Goal: Transaction & Acquisition: Subscribe to service/newsletter

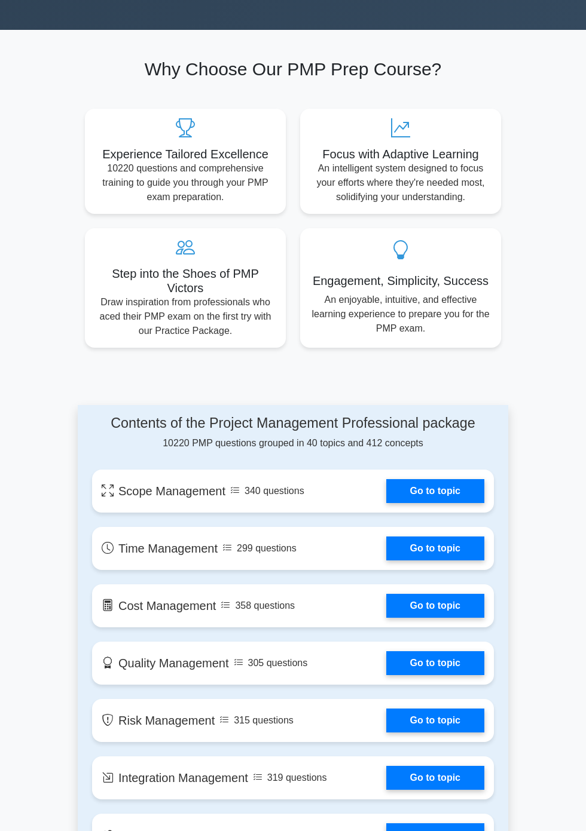
click at [453, 479] on link "Go to topic" at bounding box center [435, 491] width 98 height 24
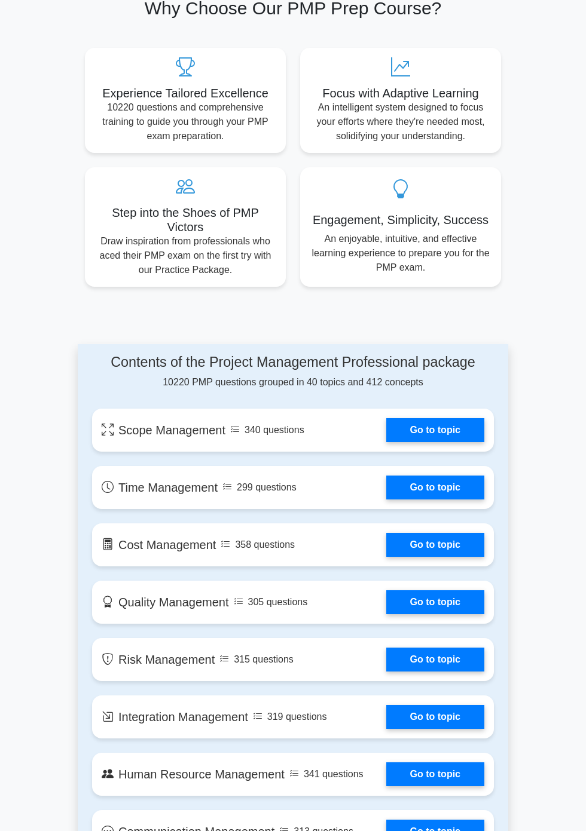
scroll to position [615, 0]
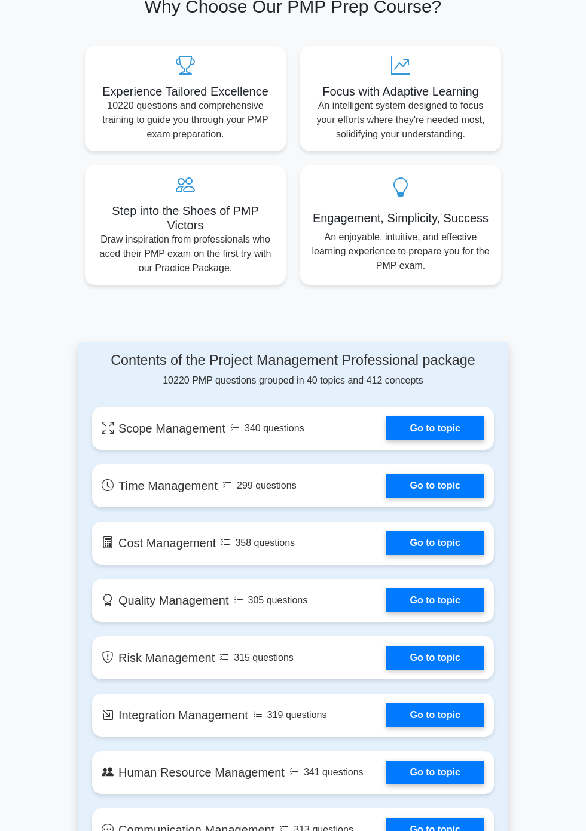
click at [452, 474] on link "Go to topic" at bounding box center [435, 486] width 98 height 24
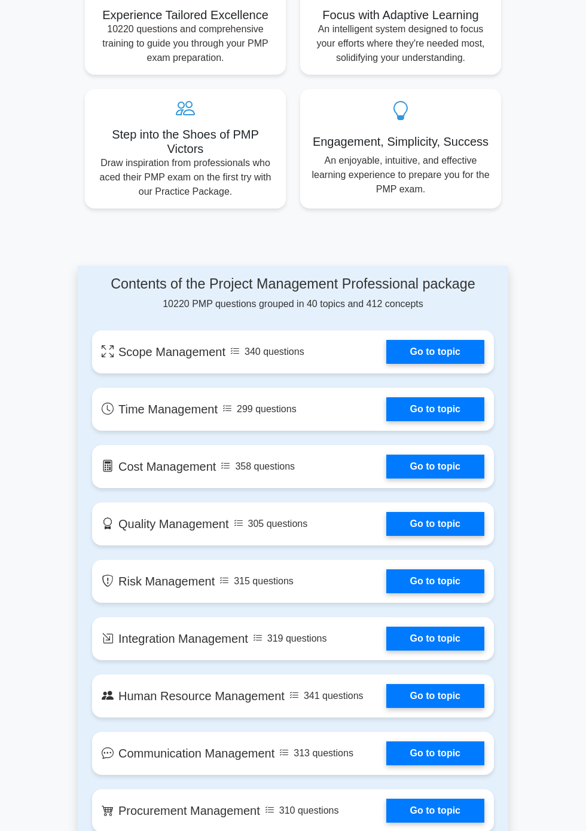
scroll to position [693, 0]
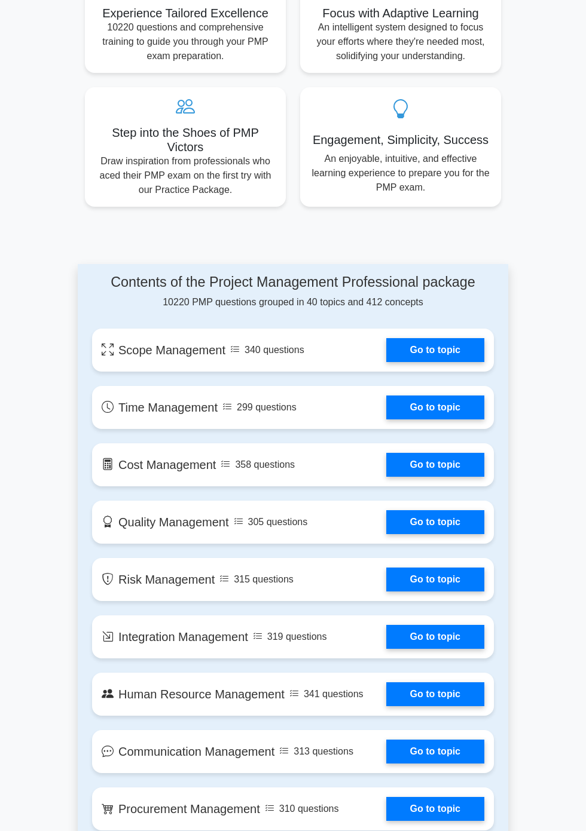
click at [454, 456] on link "Go to topic" at bounding box center [435, 465] width 98 height 24
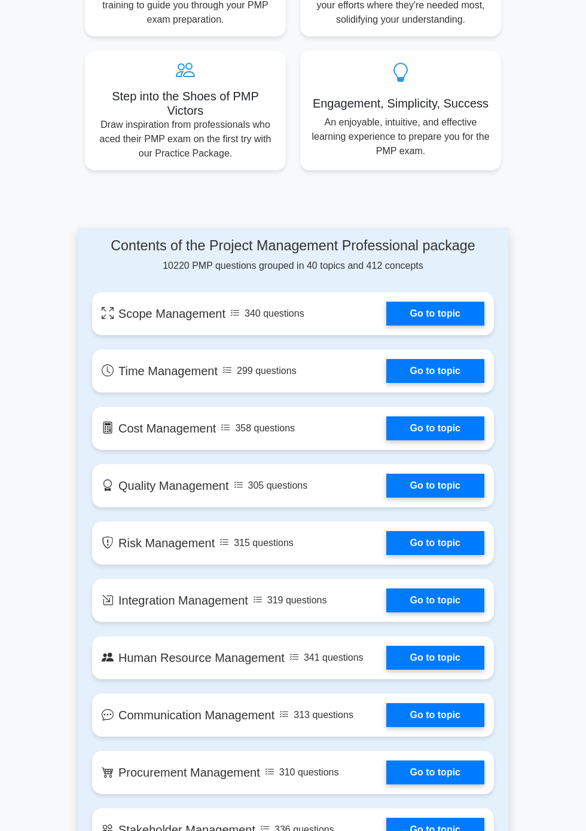
click at [439, 531] on link "Go to topic" at bounding box center [435, 543] width 98 height 24
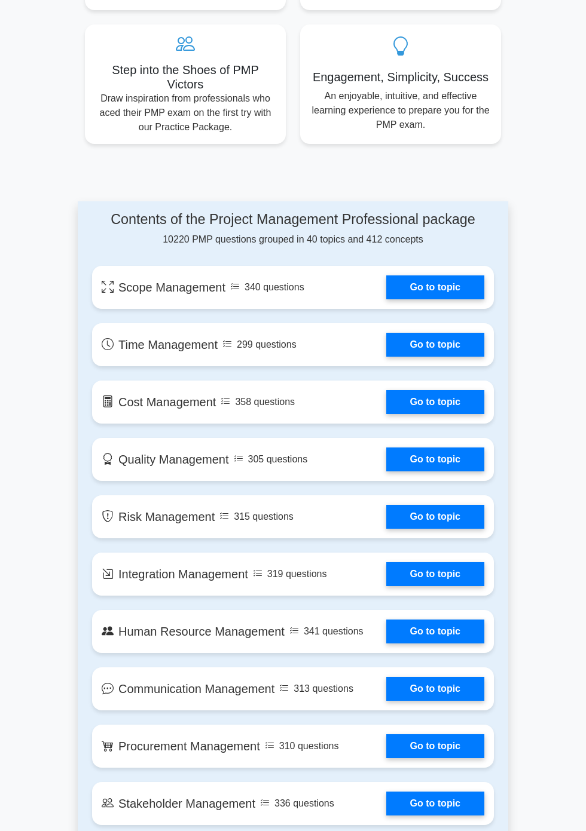
click at [442, 505] on link "Go to topic" at bounding box center [435, 517] width 98 height 24
click at [449, 573] on link "Go to topic" at bounding box center [435, 574] width 98 height 24
click at [456, 625] on link "Go to topic" at bounding box center [435, 632] width 98 height 24
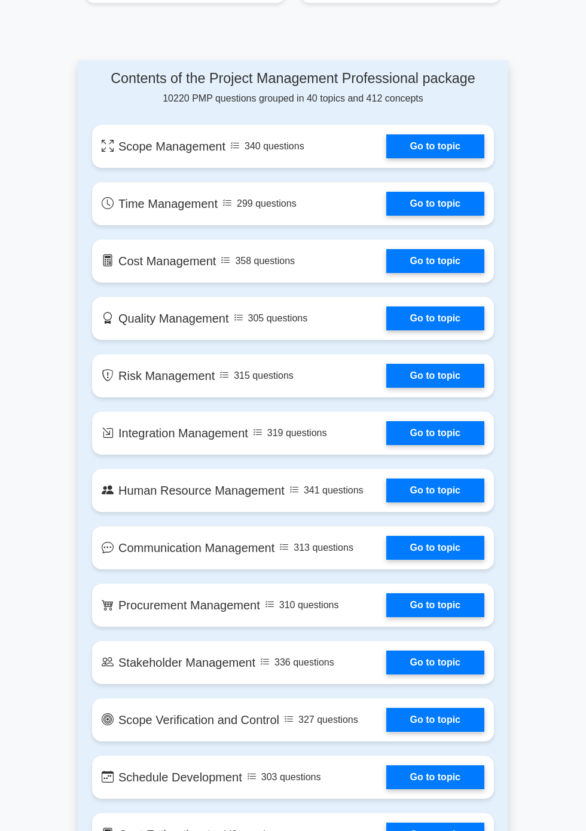
click at [445, 537] on link "Go to topic" at bounding box center [435, 548] width 98 height 24
click at [453, 600] on link "Go to topic" at bounding box center [435, 606] width 98 height 24
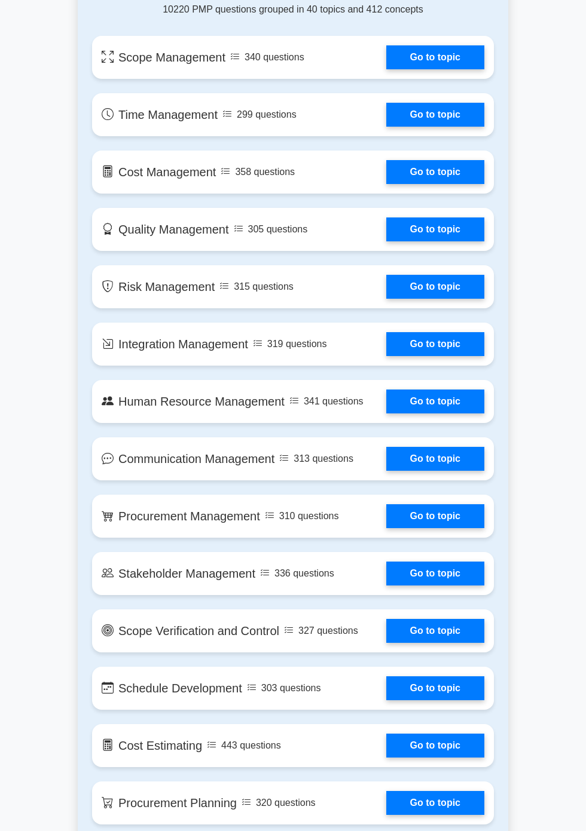
scroll to position [965, 0]
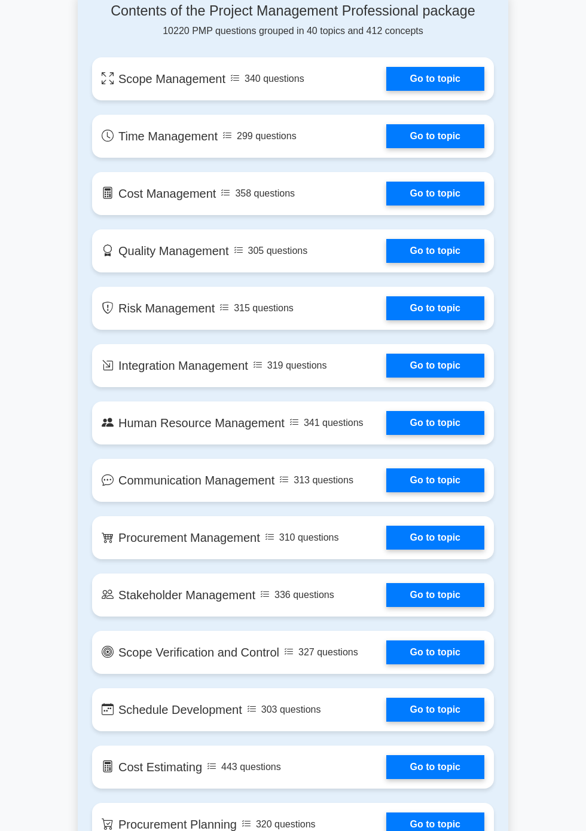
click at [441, 532] on link "Go to topic" at bounding box center [435, 538] width 98 height 24
click at [441, 588] on link "Go to topic" at bounding box center [435, 595] width 98 height 24
click at [442, 653] on link "Go to topic" at bounding box center [435, 653] width 98 height 24
click at [452, 704] on link "Go to topic" at bounding box center [435, 710] width 98 height 24
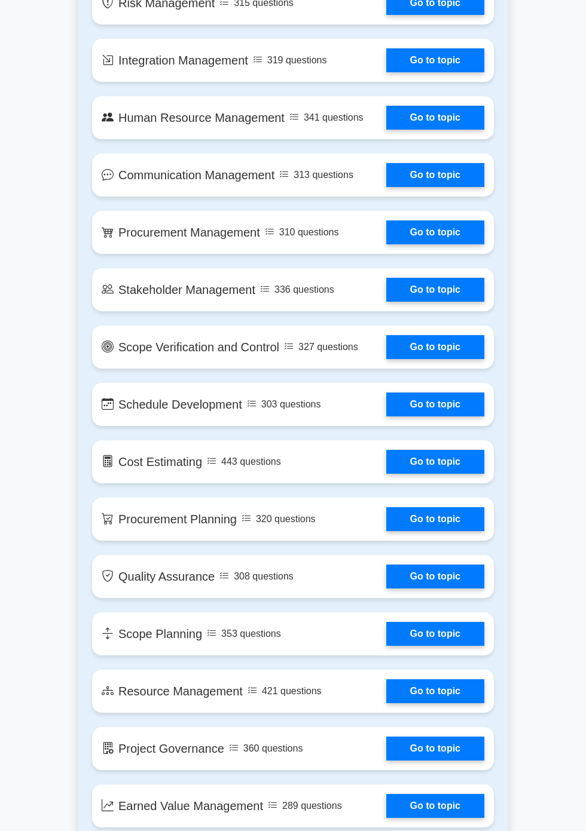
scroll to position [1294, 0]
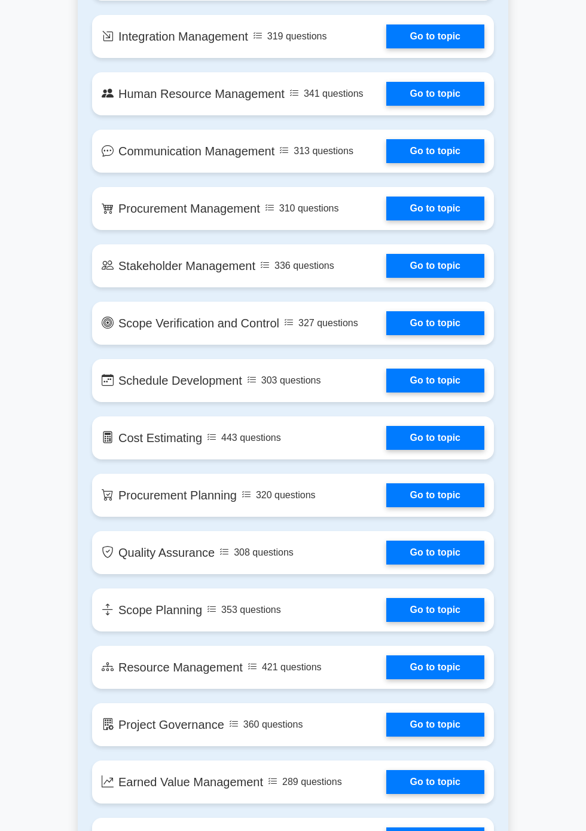
click at [441, 491] on link "Go to topic" at bounding box center [435, 496] width 98 height 24
click at [441, 546] on link "Go to topic" at bounding box center [435, 553] width 98 height 24
click at [456, 600] on link "Go to topic" at bounding box center [435, 610] width 98 height 24
click at [438, 661] on link "Go to topic" at bounding box center [435, 668] width 98 height 24
click at [445, 720] on link "Go to topic" at bounding box center [435, 725] width 98 height 24
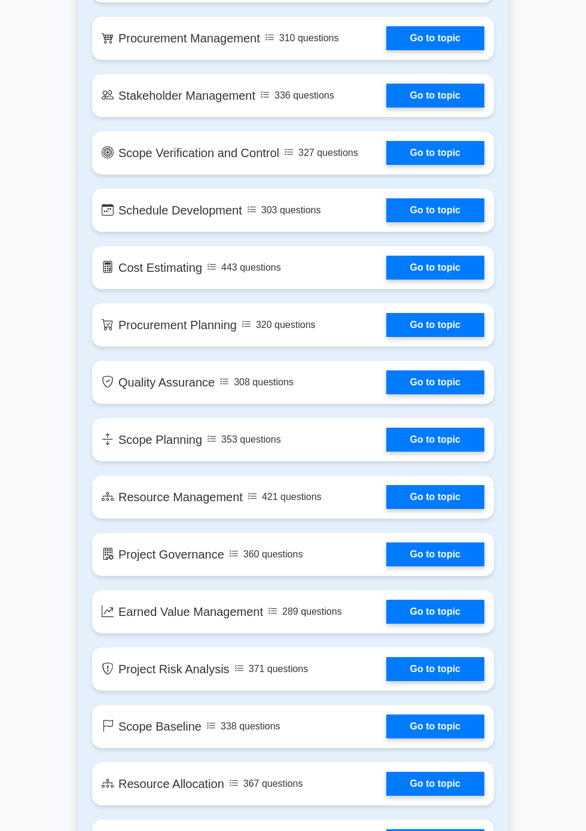
scroll to position [1468, 0]
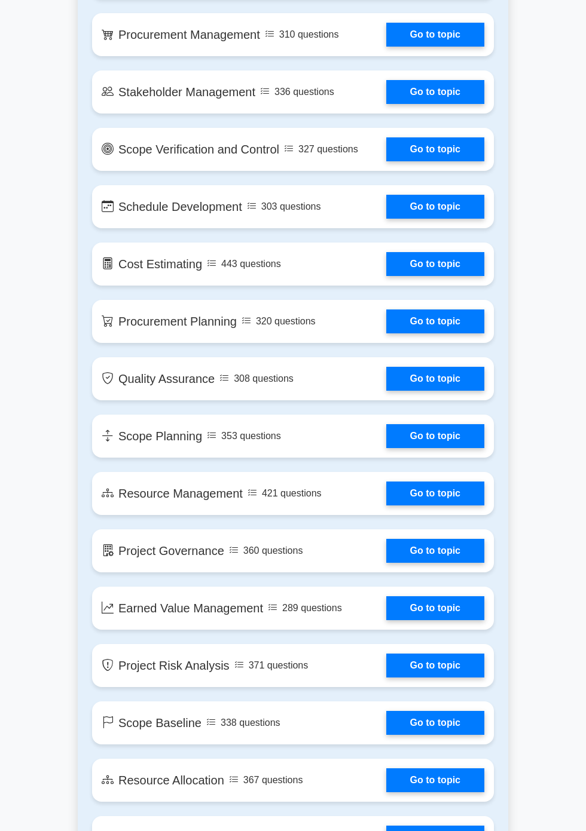
click at [444, 663] on link "Go to topic" at bounding box center [435, 666] width 98 height 24
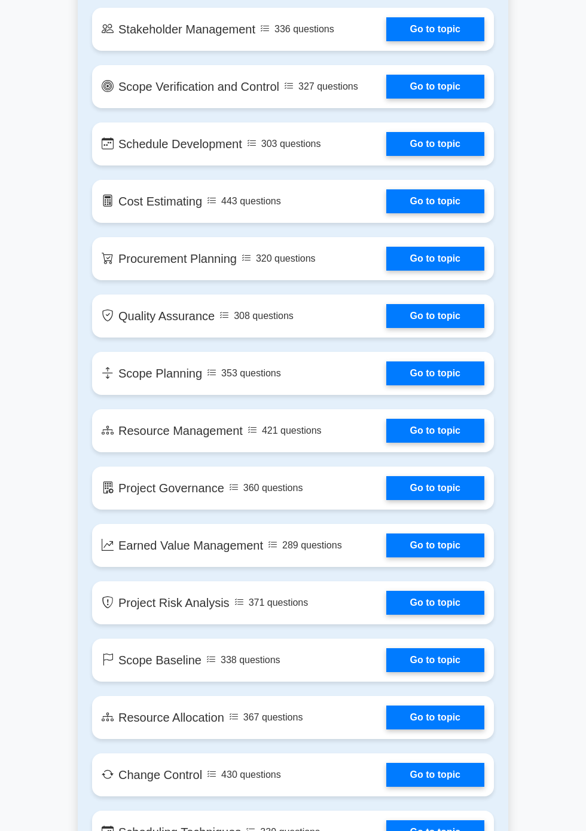
click at [445, 720] on link "Go to topic" at bounding box center [435, 718] width 98 height 24
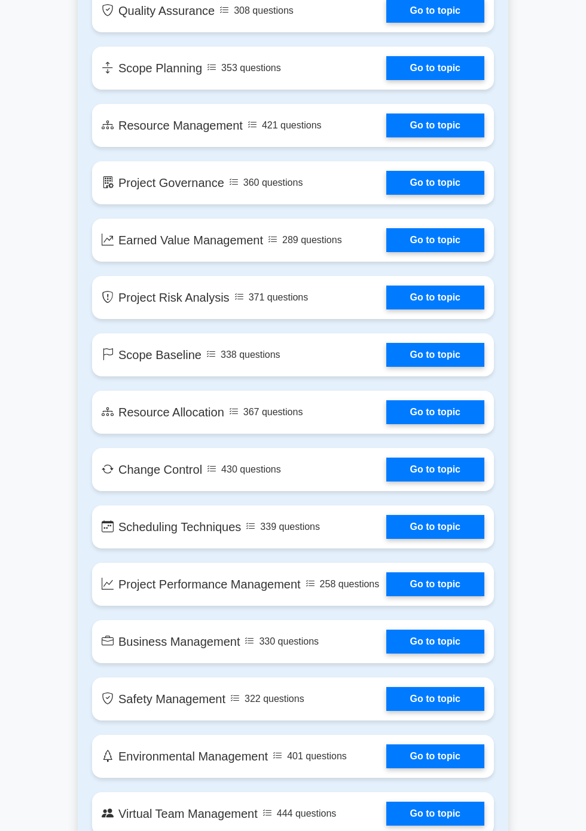
click at [441, 403] on link "Go to topic" at bounding box center [435, 412] width 98 height 24
click at [440, 469] on link "Go to topic" at bounding box center [435, 470] width 98 height 24
click at [450, 525] on link "Go to topic" at bounding box center [435, 527] width 98 height 24
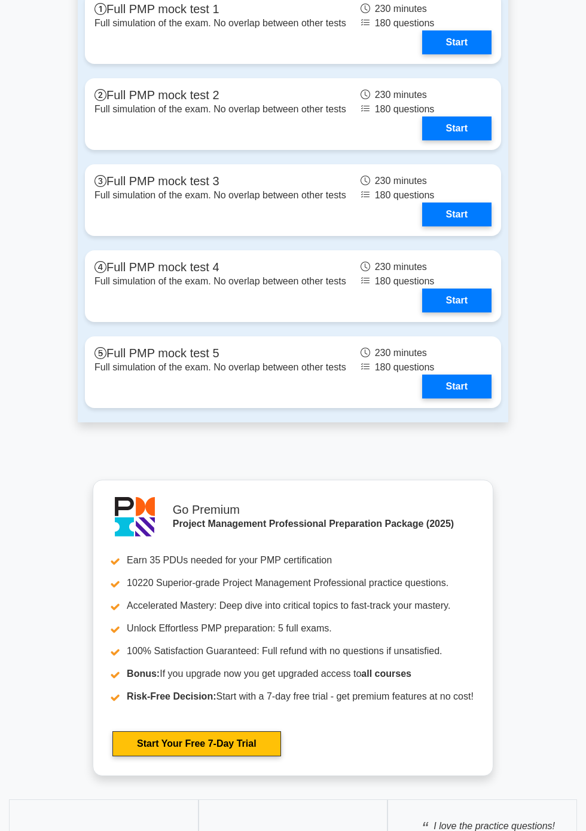
scroll to position [3882, 0]
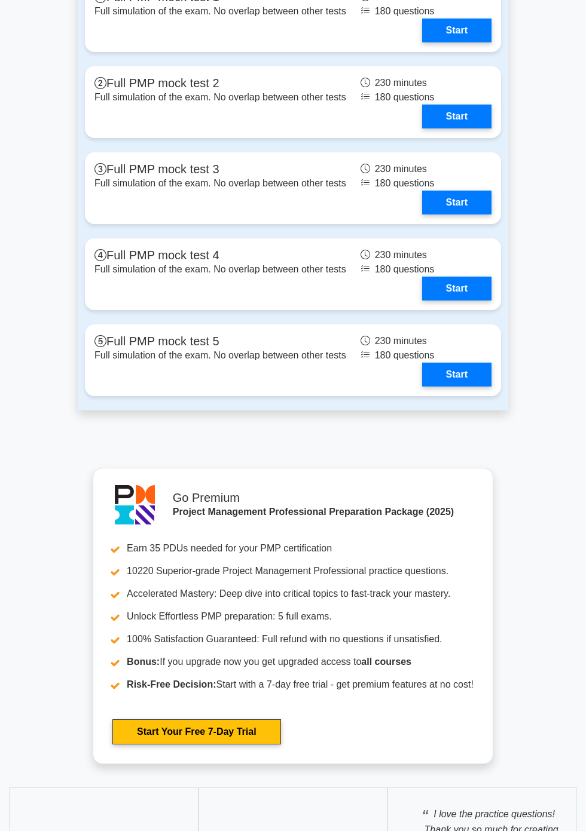
click at [477, 215] on link "Start" at bounding box center [456, 203] width 69 height 24
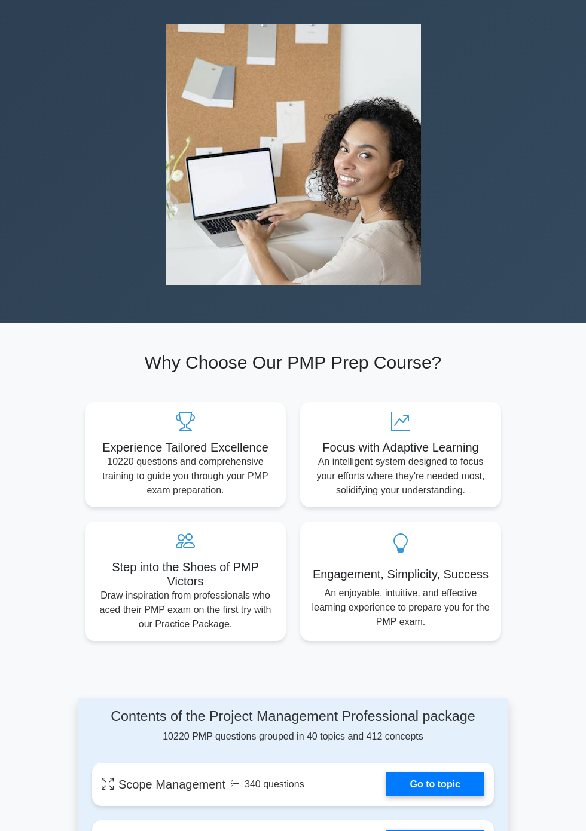
scroll to position [334, 0]
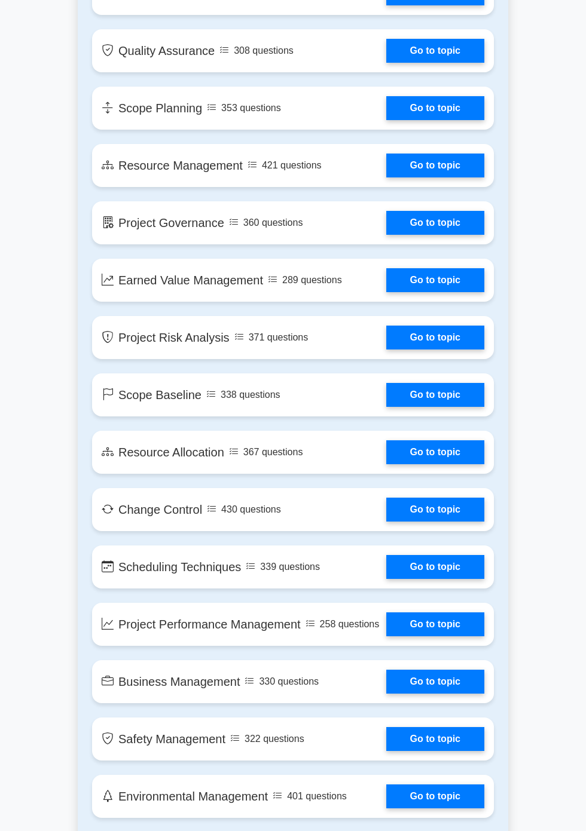
click at [442, 444] on link "Go to topic" at bounding box center [435, 453] width 98 height 24
click at [436, 504] on link "Go to topic" at bounding box center [435, 510] width 98 height 24
click at [438, 558] on link "Go to topic" at bounding box center [435, 567] width 98 height 24
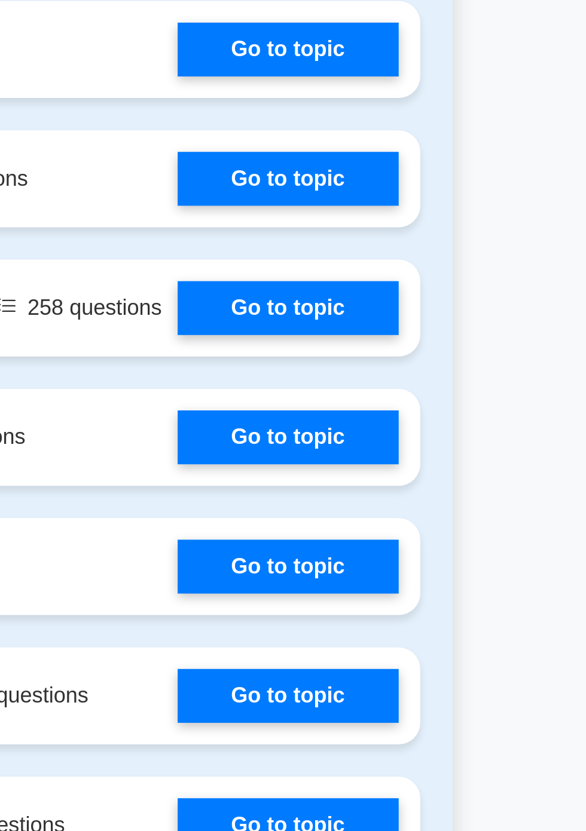
click at [512, 781] on main "Ace Your PMP Exam with Confidence Join 10,000+ successful Project Management Pr…" at bounding box center [293, 686] width 586 height 4949
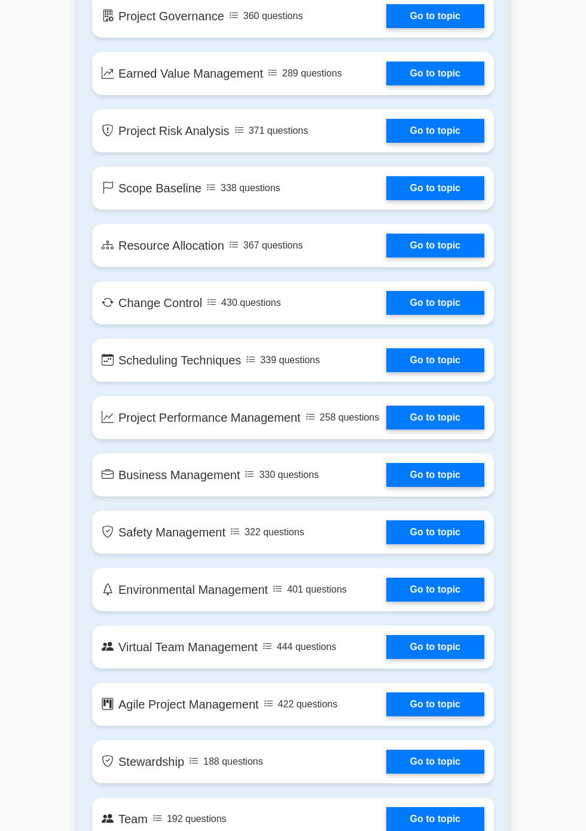
scroll to position [1989, 0]
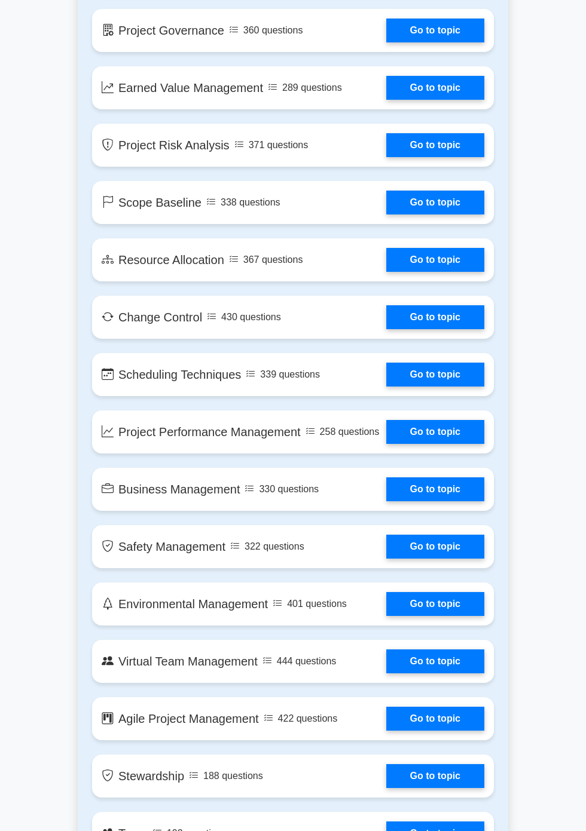
click at [452, 481] on link "Go to topic" at bounding box center [435, 490] width 98 height 24
click at [446, 536] on link "Go to topic" at bounding box center [435, 547] width 98 height 24
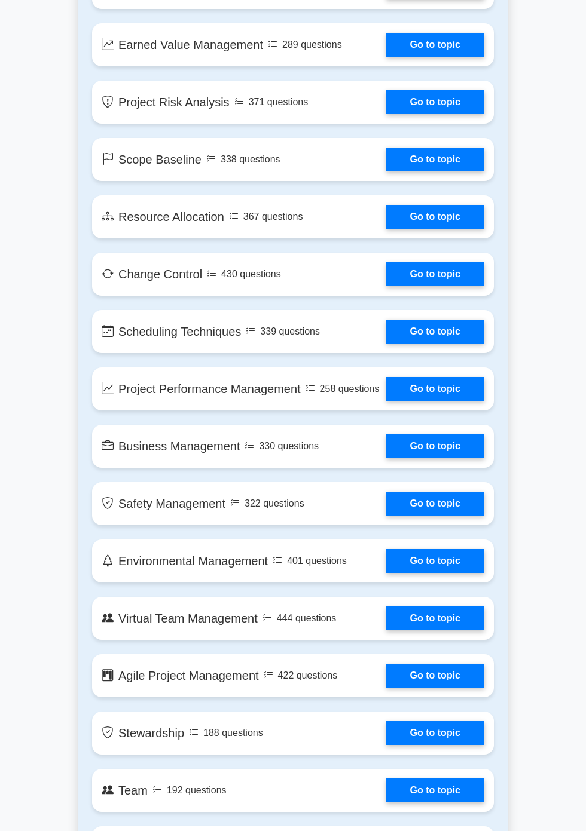
scroll to position [2034, 0]
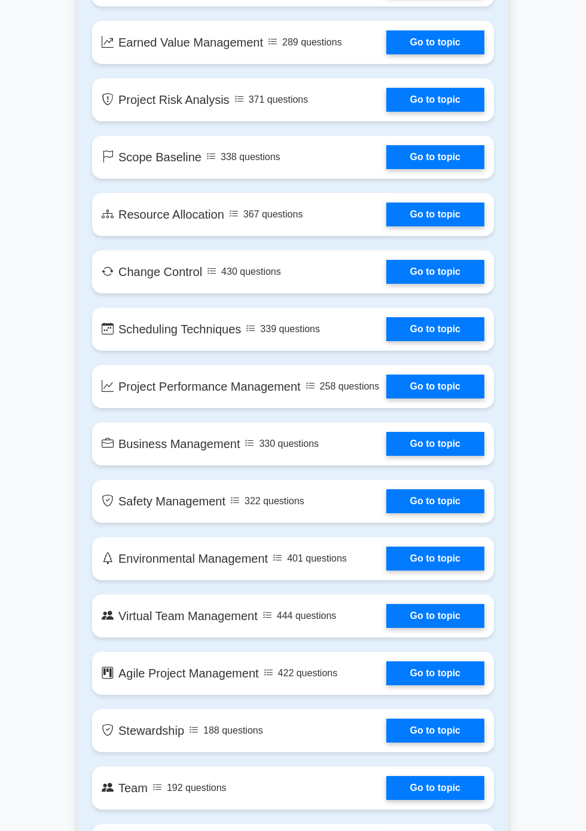
click at [432, 669] on link "Go to topic" at bounding box center [435, 674] width 98 height 24
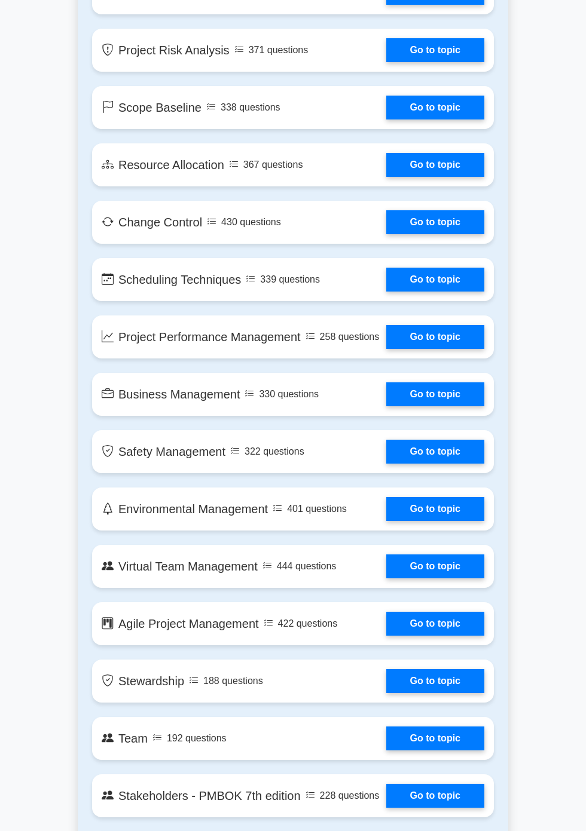
click at [444, 727] on link "Go to topic" at bounding box center [435, 739] width 98 height 24
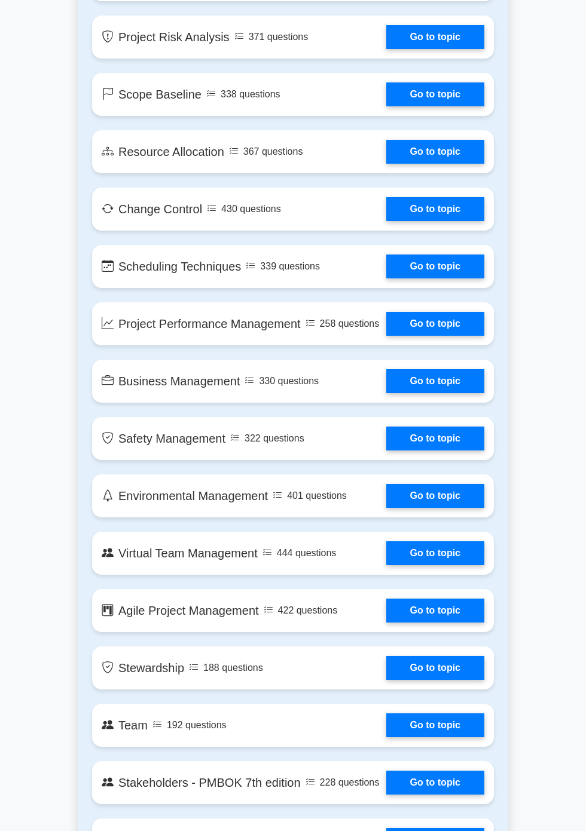
click at [438, 719] on link "Go to topic" at bounding box center [435, 726] width 98 height 24
click at [447, 793] on div "Contents of the Project Management Professional package 10220 PMP questions gro…" at bounding box center [293, 60] width 416 height 2398
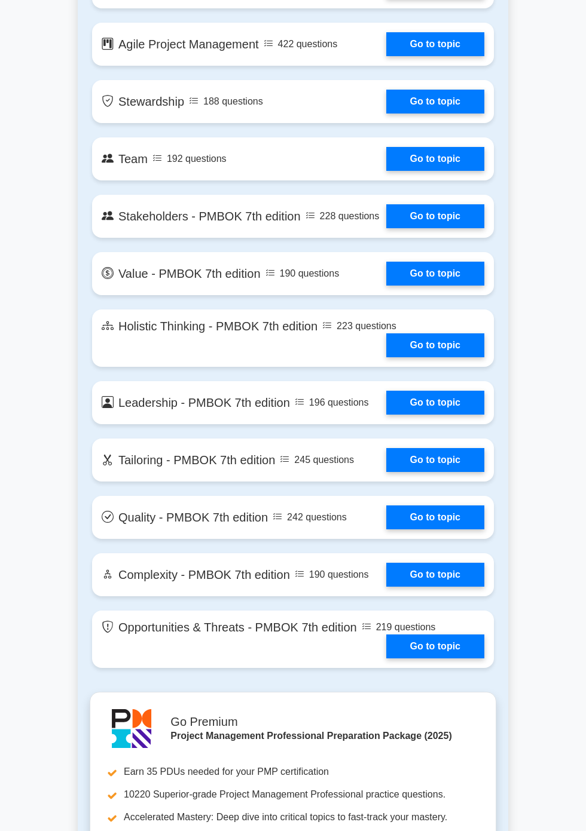
scroll to position [2663, 0]
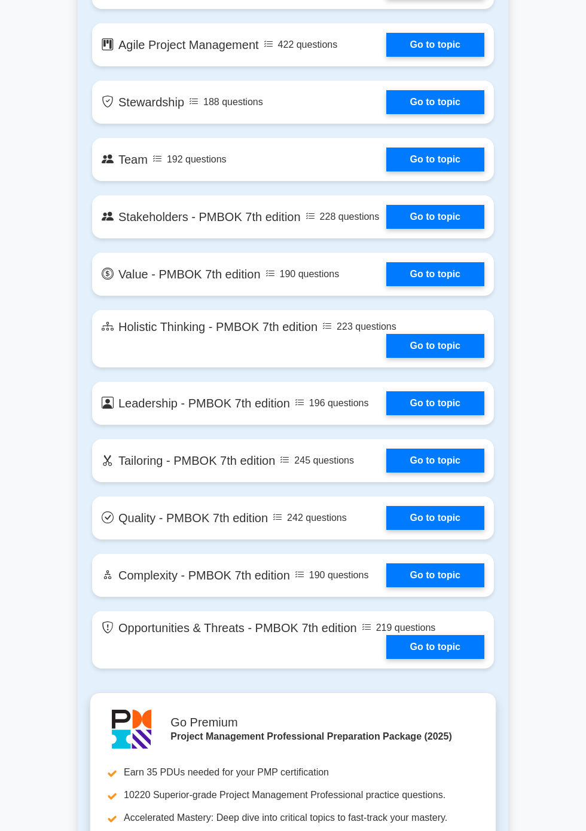
click at [436, 155] on link "Go to topic" at bounding box center [435, 160] width 98 height 24
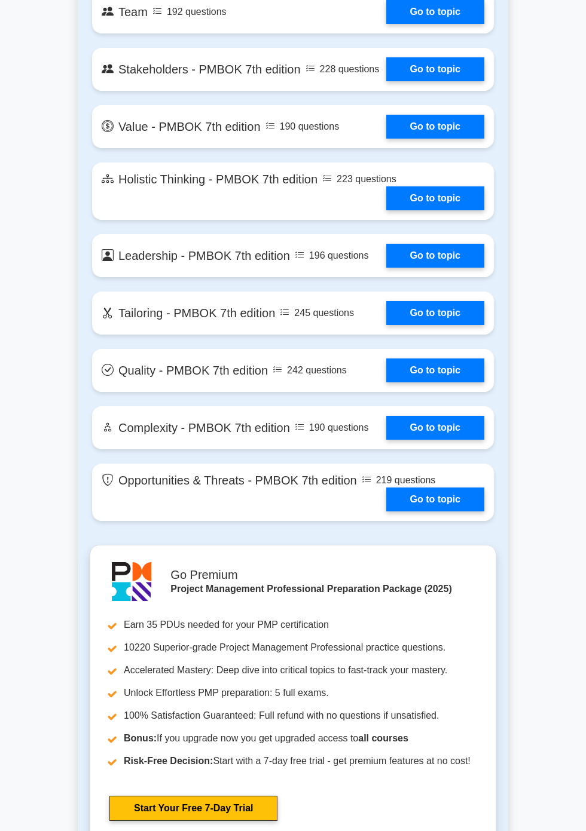
scroll to position [2821, 0]
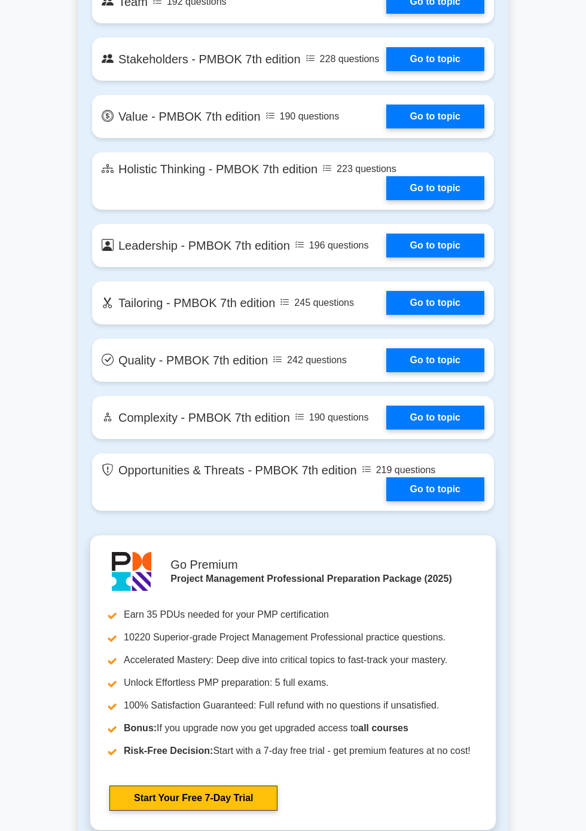
click at [443, 59] on link "Go to topic" at bounding box center [435, 59] width 98 height 24
click at [432, 125] on link "Go to topic" at bounding box center [435, 117] width 98 height 24
click at [437, 192] on link "Go to topic" at bounding box center [435, 188] width 98 height 24
click at [448, 253] on link "Go to topic" at bounding box center [435, 246] width 98 height 24
click at [448, 300] on link "Go to topic" at bounding box center [435, 303] width 98 height 24
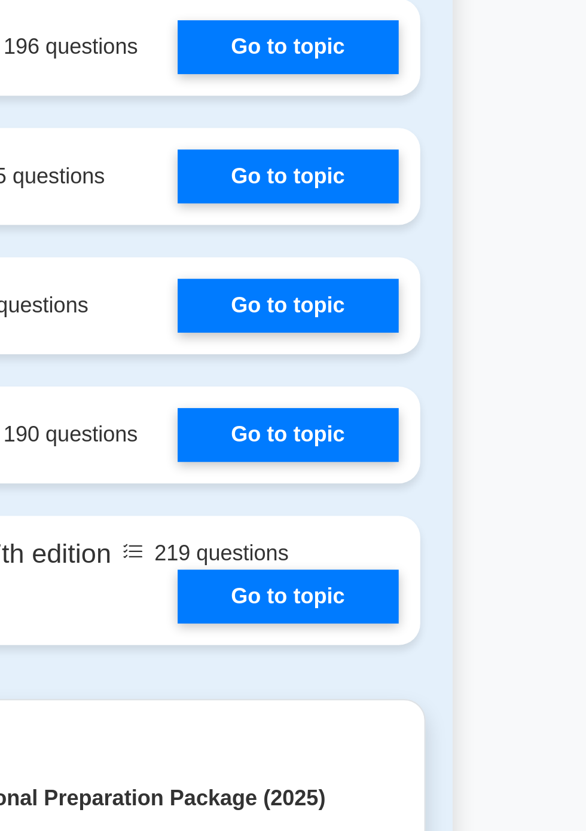
click at [277, 786] on link "Start Your Free 7-Day Trial" at bounding box center [193, 798] width 168 height 25
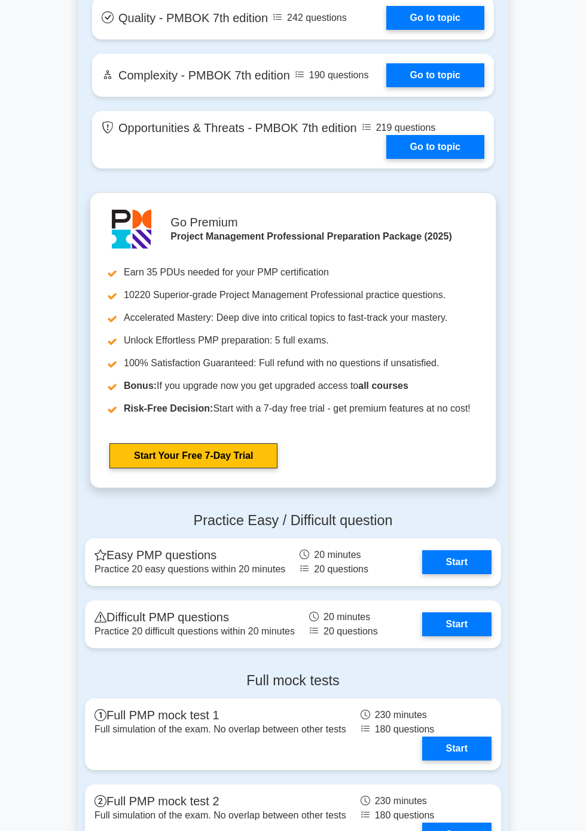
scroll to position [3167, 0]
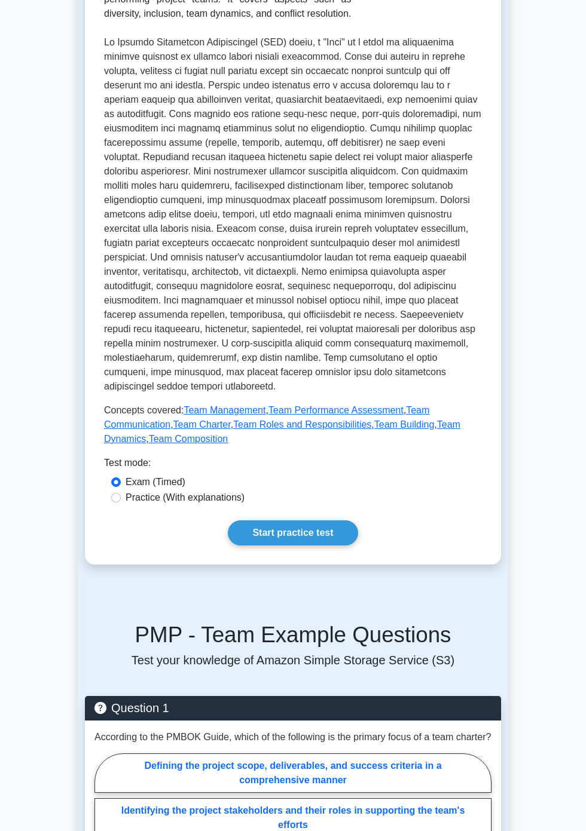
scroll to position [273, 0]
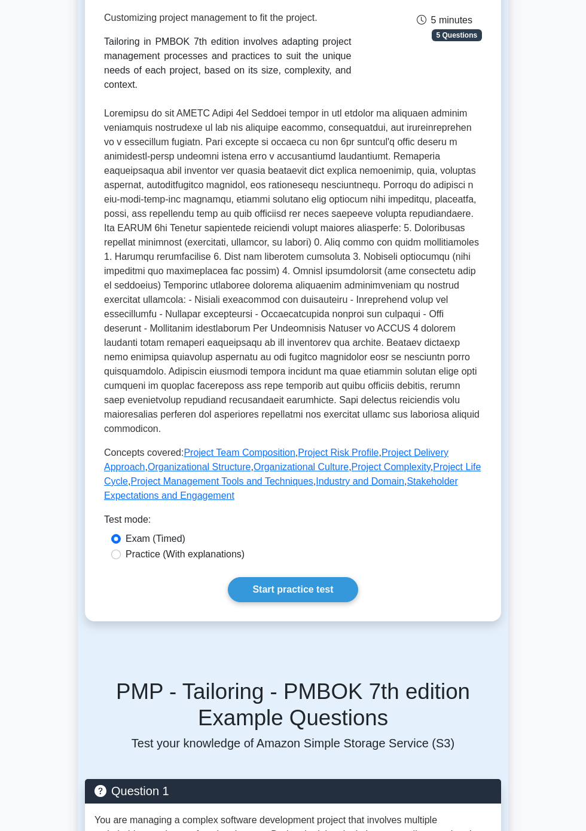
scroll to position [215, 0]
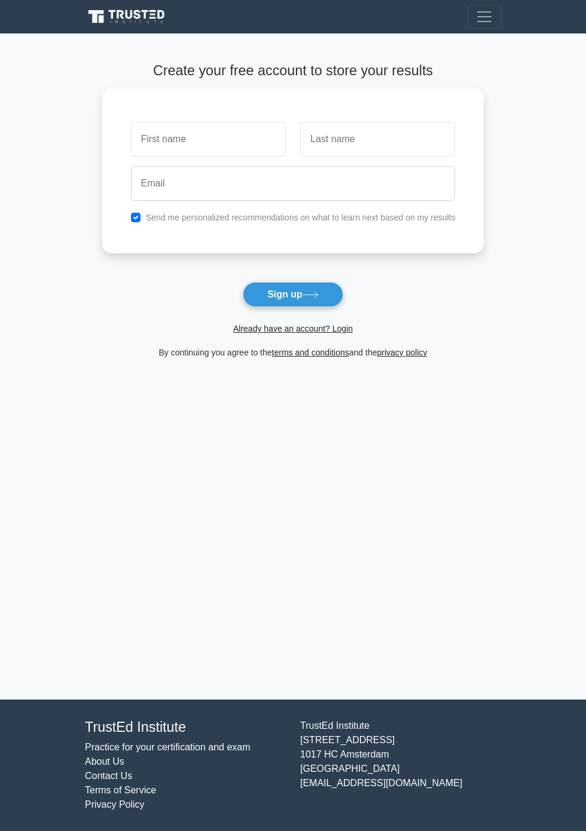
click at [236, 136] on input "text" at bounding box center [208, 139] width 155 height 35
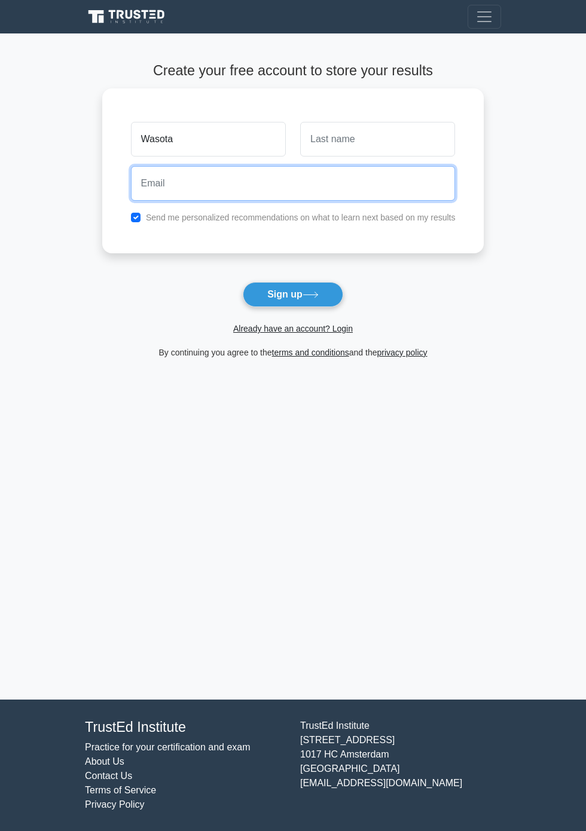
click at [219, 173] on input "email" at bounding box center [293, 183] width 325 height 35
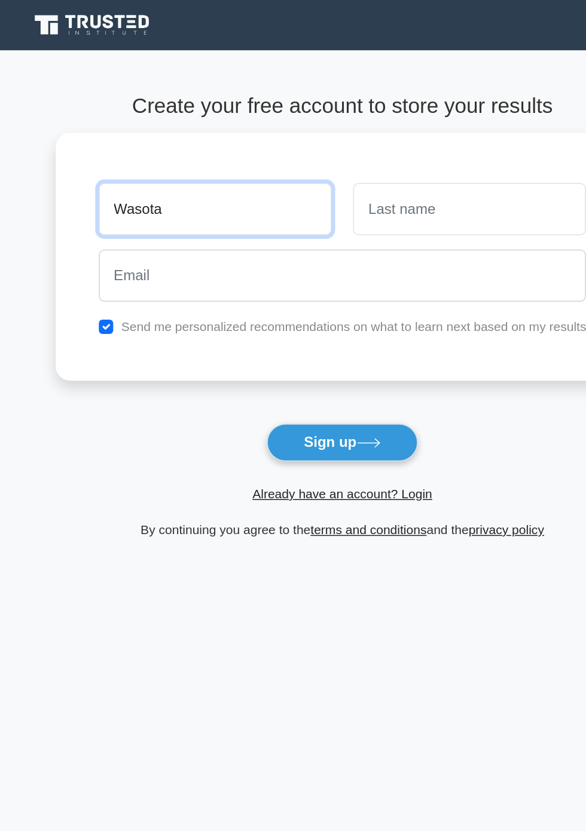
click at [221, 122] on input "Wasota" at bounding box center [208, 139] width 155 height 35
type input "Wasota"
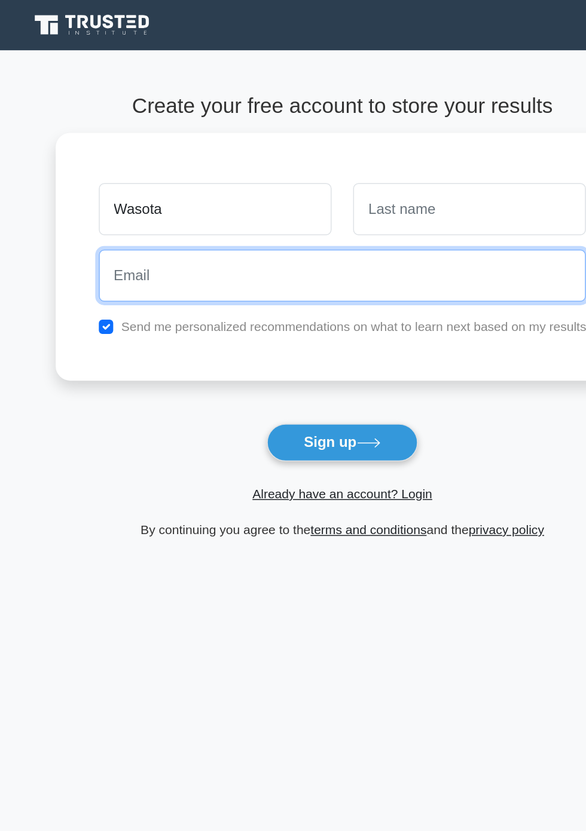
click at [230, 184] on input "email" at bounding box center [293, 183] width 325 height 35
click at [381, 166] on input "wasosimon1982@gmail.com" at bounding box center [293, 183] width 325 height 35
type input "wasosimon1982@gmail.com"
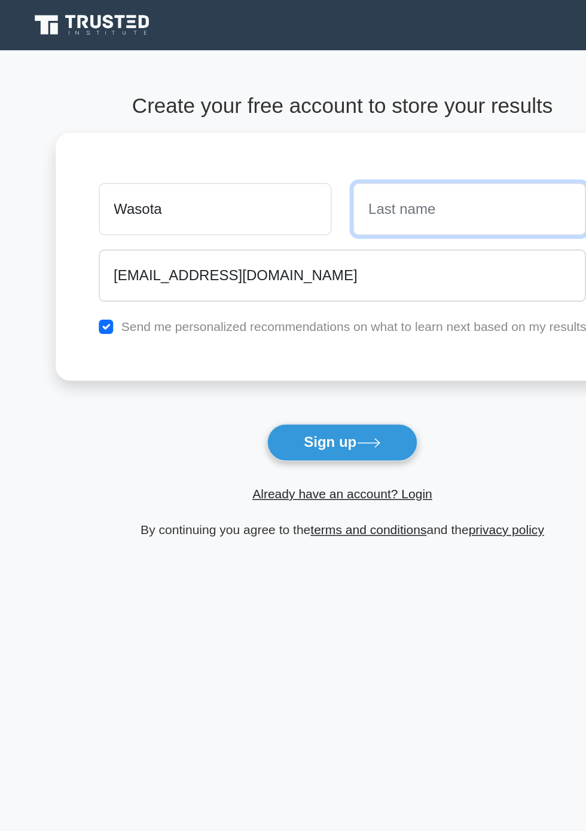
click at [411, 133] on input "text" at bounding box center [377, 139] width 155 height 35
type input "Peter"
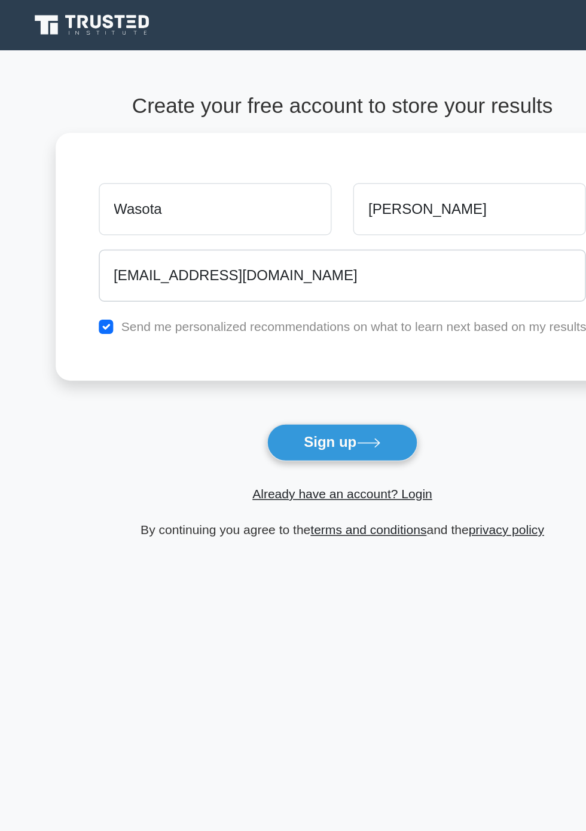
click at [301, 298] on button "Sign up" at bounding box center [293, 294] width 100 height 25
